Goal: Check status: Check status

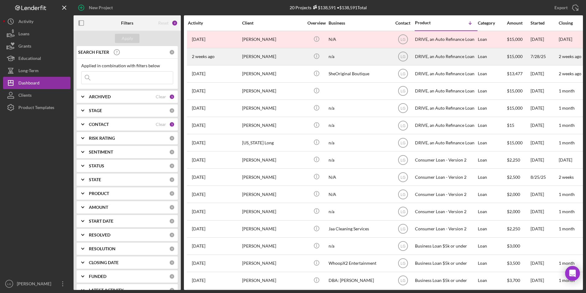
click at [301, 52] on div "Glenda Brown" at bounding box center [272, 56] width 61 height 16
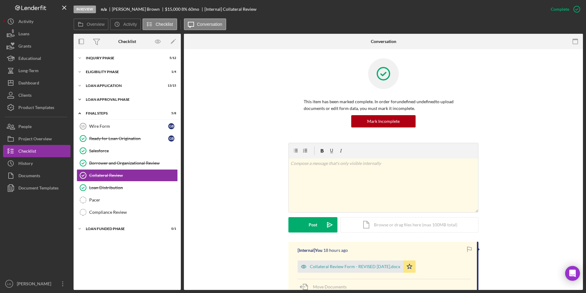
click at [100, 98] on div "Loan Approval Phase" at bounding box center [129, 100] width 87 height 4
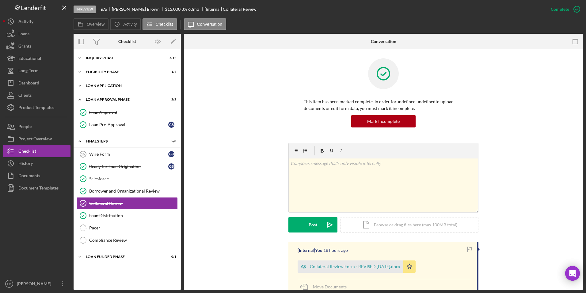
click at [99, 84] on div "Loan Application" at bounding box center [129, 86] width 87 height 4
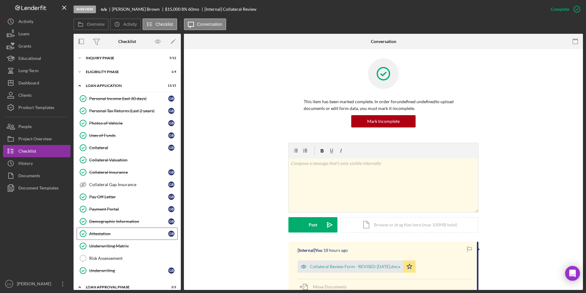
scroll to position [61, 0]
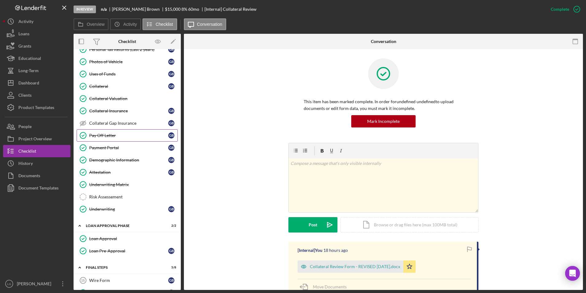
click at [109, 136] on div "Pay Off Letter" at bounding box center [128, 135] width 79 height 5
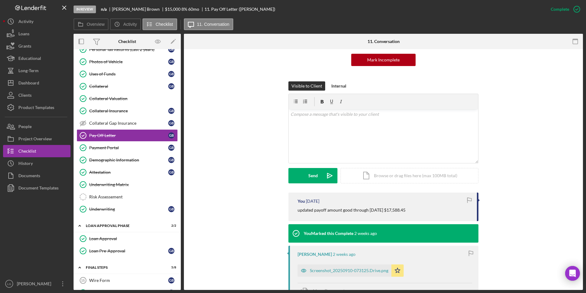
scroll to position [123, 0]
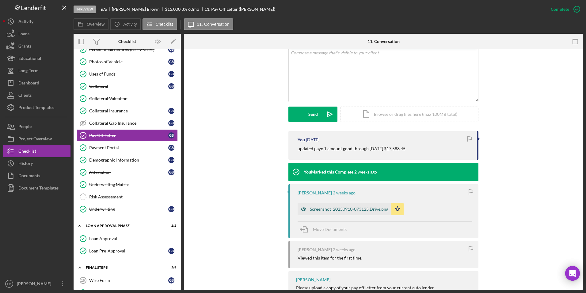
click at [367, 206] on div "Screenshot_20250910-073125.Drive.png" at bounding box center [345, 209] width 94 height 12
